Goal: Transaction & Acquisition: Purchase product/service

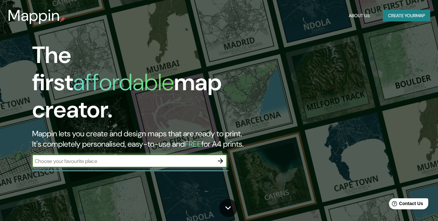
click at [93, 157] on input "text" at bounding box center [123, 160] width 182 height 7
type input "cancun"
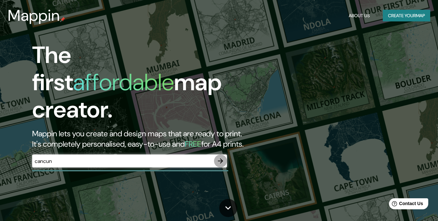
click at [221, 157] on icon "button" at bounding box center [220, 161] width 8 height 8
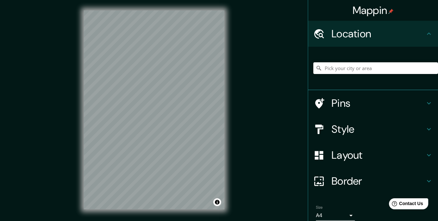
click at [359, 130] on h4 "Style" at bounding box center [377, 129] width 93 height 13
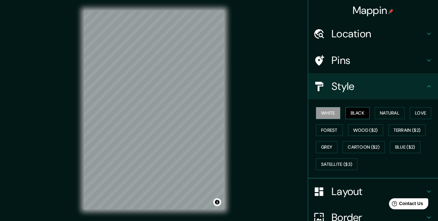
click at [350, 115] on button "Black" at bounding box center [357, 113] width 24 height 12
click at [382, 115] on button "Natural" at bounding box center [389, 113] width 30 height 12
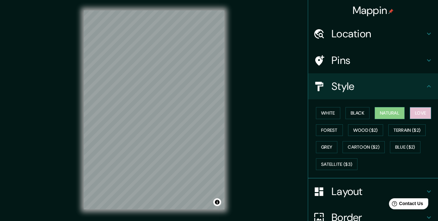
click at [410, 118] on button "Love" at bounding box center [419, 113] width 21 height 12
click at [338, 129] on div "White Black Natural Love Forest Wood ($2) Terrain ($2) Grey Cartoon ($2) Blue (…" at bounding box center [375, 138] width 125 height 68
click at [336, 129] on button "Forest" at bounding box center [329, 130] width 27 height 12
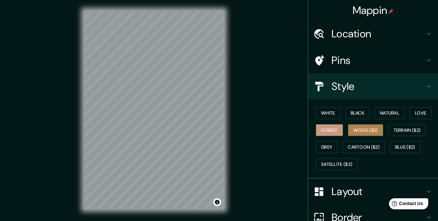
click at [350, 129] on button "Wood ($2)" at bounding box center [365, 130] width 35 height 12
click at [328, 126] on button "Forest" at bounding box center [329, 130] width 27 height 12
click at [350, 131] on button "Wood ($2)" at bounding box center [365, 130] width 35 height 12
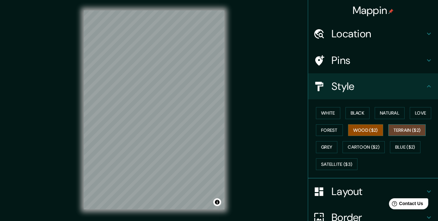
click at [393, 135] on button "Terrain ($2)" at bounding box center [407, 130] width 38 height 12
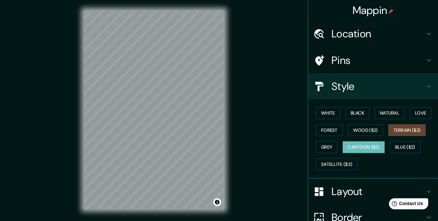
click at [375, 148] on button "Cartoon ($2)" at bounding box center [363, 147] width 42 height 12
click at [325, 145] on button "Grey" at bounding box center [326, 147] width 21 height 12
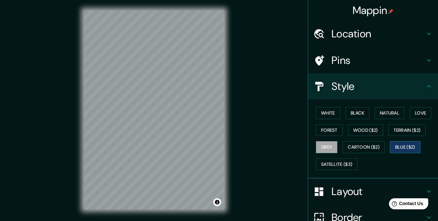
click at [394, 144] on button "Blue ($2)" at bounding box center [405, 147] width 30 height 12
click at [327, 147] on button "Grey" at bounding box center [326, 147] width 21 height 12
click at [325, 164] on button "Satellite ($3)" at bounding box center [337, 164] width 42 height 12
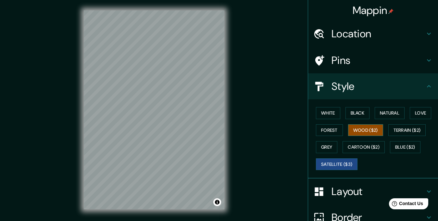
click at [348, 124] on button "Wood ($2)" at bounding box center [365, 130] width 35 height 12
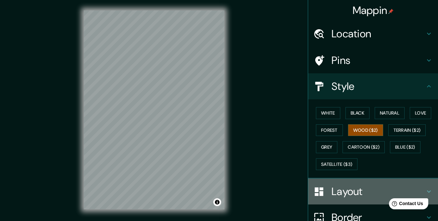
click at [350, 186] on h4 "Layout" at bounding box center [377, 191] width 93 height 13
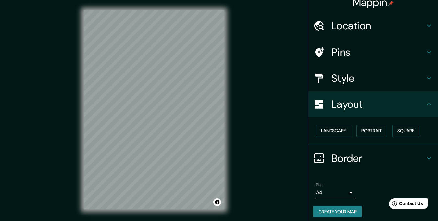
scroll to position [12, 0]
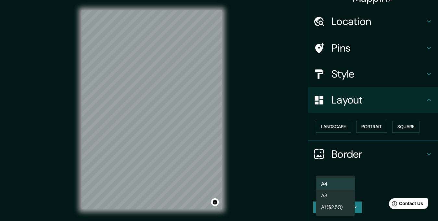
click at [319, 192] on body "Mappin Location Pins Style Layout Landscape Portrait Square Border Choose a bor…" at bounding box center [219, 110] width 438 height 221
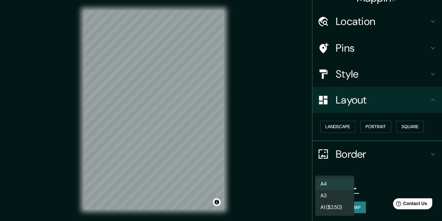
click at [325, 190] on li "A3" at bounding box center [335, 196] width 39 height 12
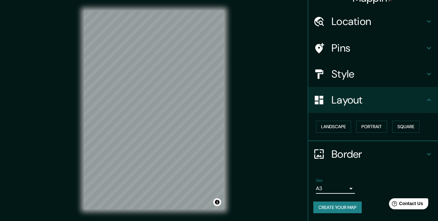
click at [325, 187] on body "Mappin Location Pins Style Layout Landscape Portrait Square Border Choose a bor…" at bounding box center [219, 110] width 438 height 221
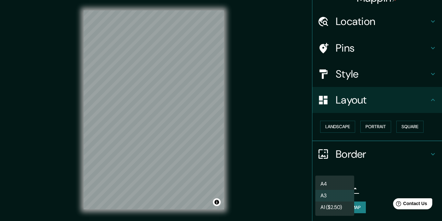
click at [323, 180] on li "A4" at bounding box center [335, 184] width 39 height 12
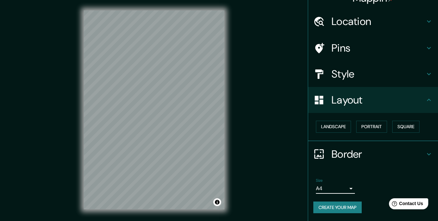
click at [419, 155] on h4 "Border" at bounding box center [377, 154] width 93 height 13
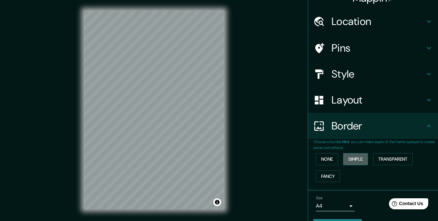
click at [343, 162] on button "Simple" at bounding box center [355, 159] width 25 height 12
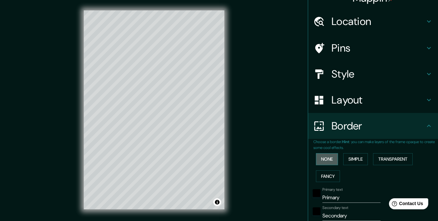
click at [326, 162] on button "None" at bounding box center [327, 159] width 22 height 12
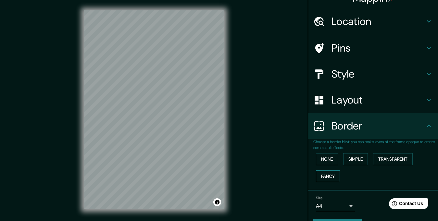
click at [320, 173] on button "Fancy" at bounding box center [328, 176] width 24 height 12
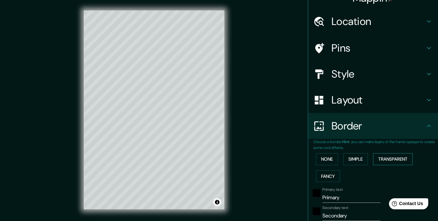
click at [377, 156] on button "Transparent" at bounding box center [393, 159] width 40 height 12
click at [327, 161] on button "None" at bounding box center [327, 159] width 22 height 12
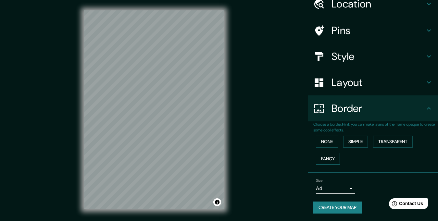
scroll to position [30, 0]
click at [425, 107] on icon at bounding box center [429, 108] width 8 height 8
click at [387, 108] on h4 "Border" at bounding box center [377, 108] width 93 height 13
click at [334, 186] on body "Mappin Location Pins Style Layout Border Choose a border. Hint : you can make l…" at bounding box center [219, 110] width 438 height 221
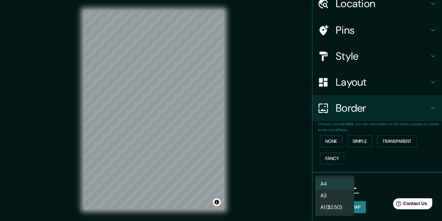
click at [329, 205] on li "A1 ($2.50)" at bounding box center [335, 207] width 39 height 12
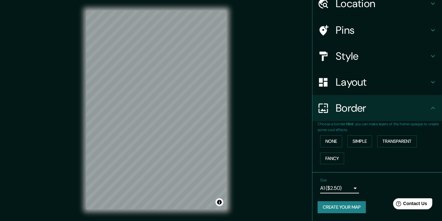
click at [327, 188] on body "Mappin Location Pins Style Layout Border Choose a border. Hint : you can make l…" at bounding box center [221, 110] width 442 height 221
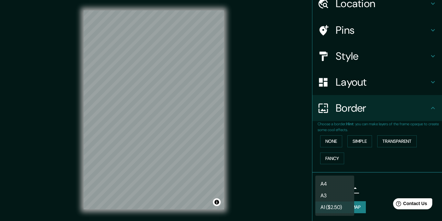
click at [329, 179] on li "A4" at bounding box center [335, 184] width 39 height 12
type input "single"
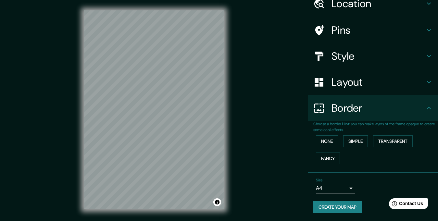
click at [358, 167] on div "Choose a border. Hint : you can make layers of the frame opaque to create some …" at bounding box center [373, 147] width 130 height 52
click at [417, 110] on h4 "Border" at bounding box center [377, 108] width 93 height 13
click at [418, 63] on div "Style" at bounding box center [373, 56] width 130 height 26
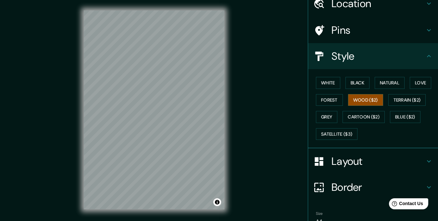
click at [349, 34] on h4 "Pins" at bounding box center [377, 30] width 93 height 13
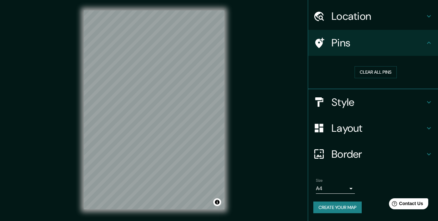
scroll to position [18, 0]
click at [366, 45] on h4 "Pins" at bounding box center [377, 42] width 93 height 13
click at [352, 102] on h4 "Style" at bounding box center [377, 102] width 93 height 13
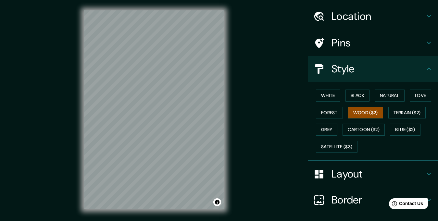
click at [360, 72] on h4 "Style" at bounding box center [377, 68] width 93 height 13
click at [360, 186] on div "Layout" at bounding box center [373, 174] width 130 height 26
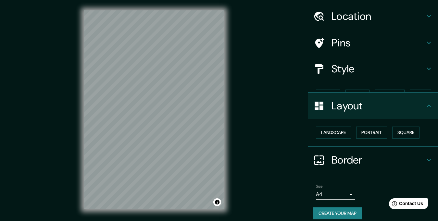
scroll to position [12, 0]
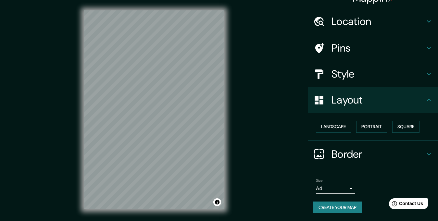
click at [366, 120] on div "Landscape [GEOGRAPHIC_DATA]" at bounding box center [375, 126] width 125 height 17
click at [371, 123] on button "Portrait" at bounding box center [371, 127] width 31 height 12
click at [402, 124] on button "Square" at bounding box center [405, 127] width 27 height 12
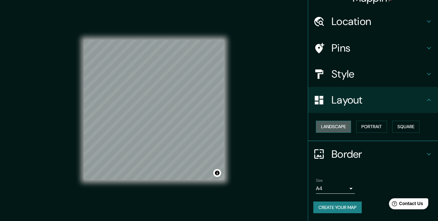
click at [325, 128] on button "Landscape" at bounding box center [333, 127] width 35 height 12
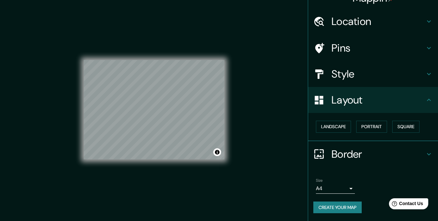
click at [257, 121] on div "Mappin Location Pins Style Layout Landscape Portrait Square Border Choose a bor…" at bounding box center [219, 115] width 438 height 230
click at [197, 32] on div "© Mapbox © OpenStreetMap Improve this map" at bounding box center [154, 109] width 140 height 199
